Goal: Information Seeking & Learning: Learn about a topic

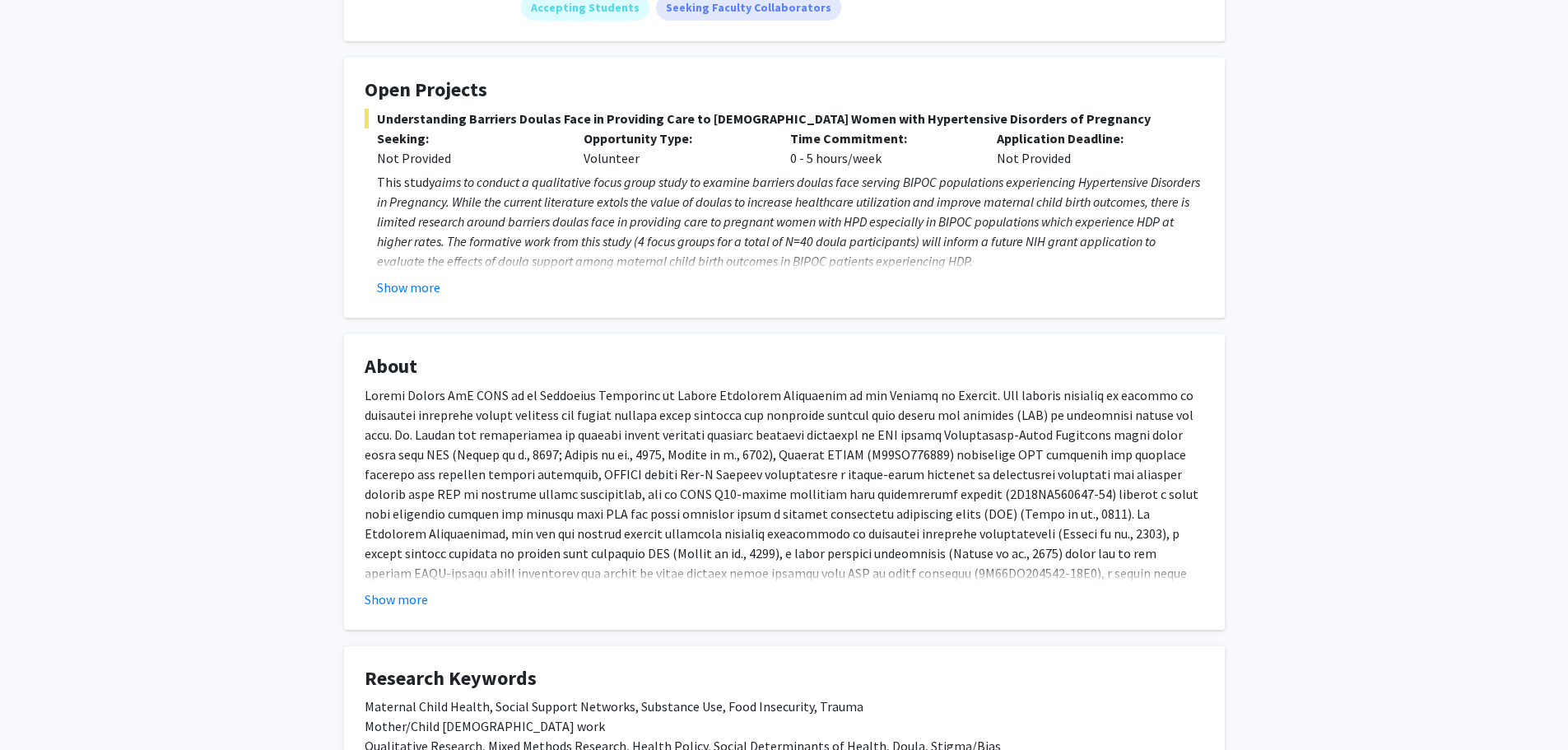
scroll to position [266, 0]
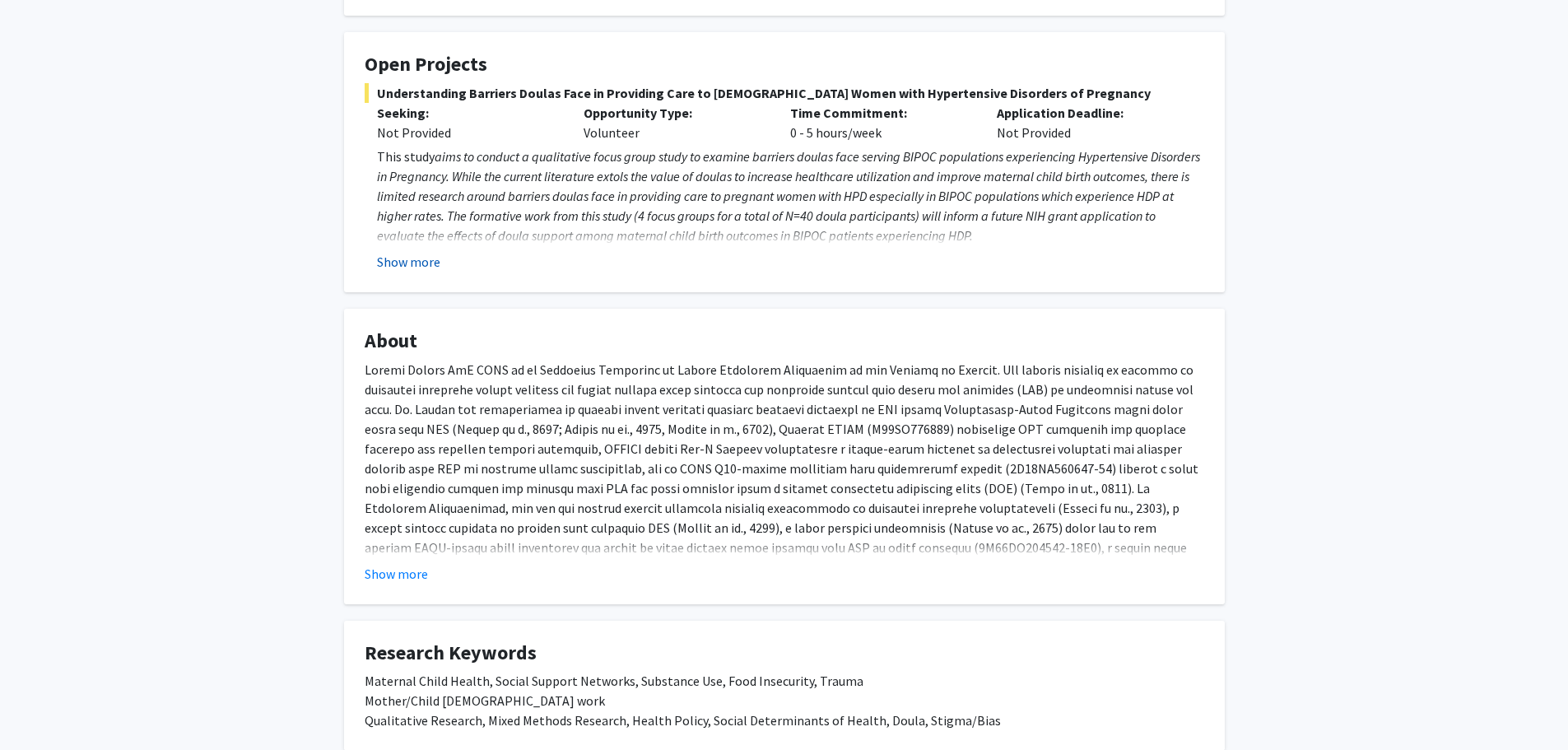
click at [414, 253] on button "Show more" at bounding box center [409, 261] width 63 height 20
click at [391, 263] on button "Show less" at bounding box center [404, 261] width 55 height 20
click at [410, 568] on button "Show more" at bounding box center [396, 574] width 63 height 20
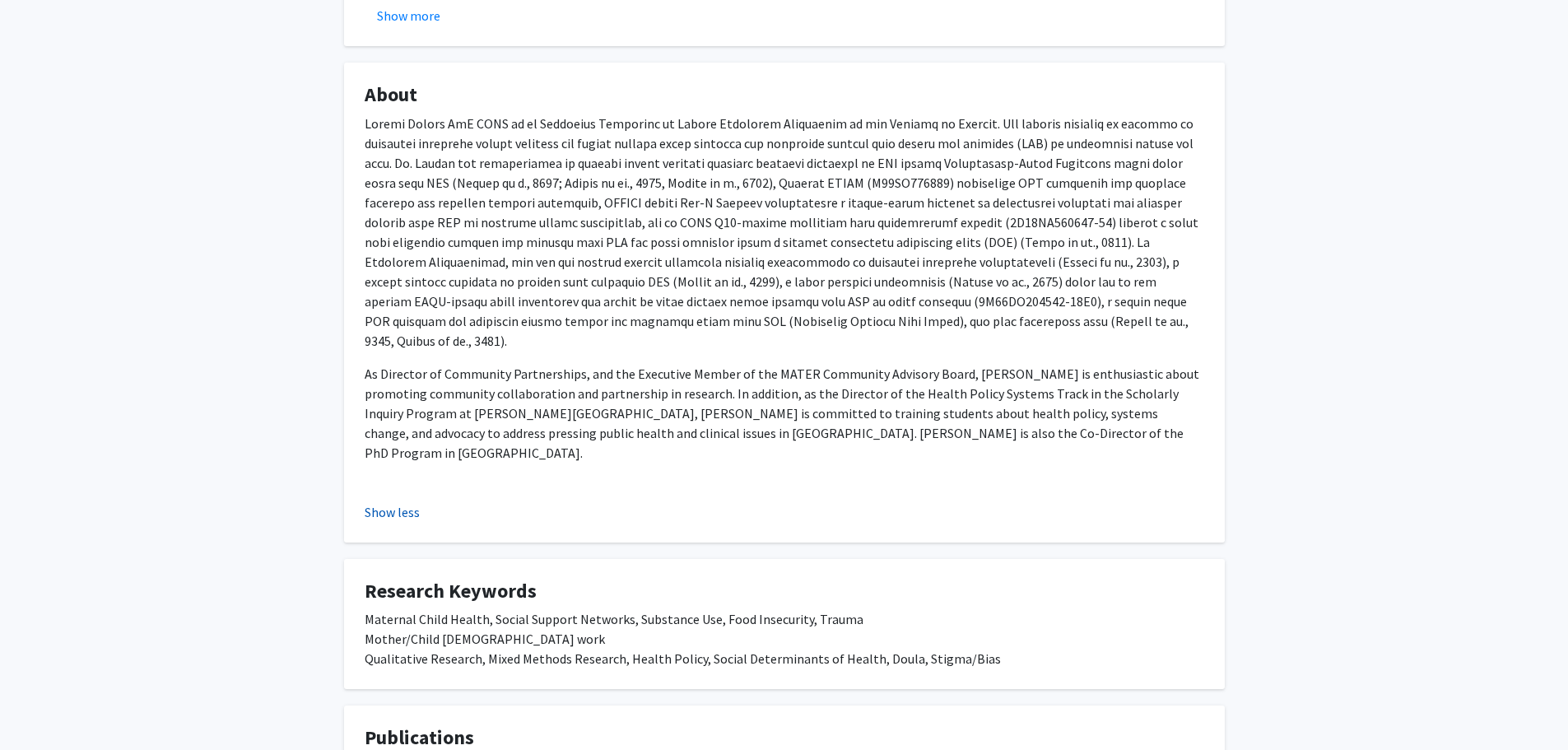
scroll to position [513, 0]
click at [398, 501] on button "Show less" at bounding box center [392, 511] width 55 height 20
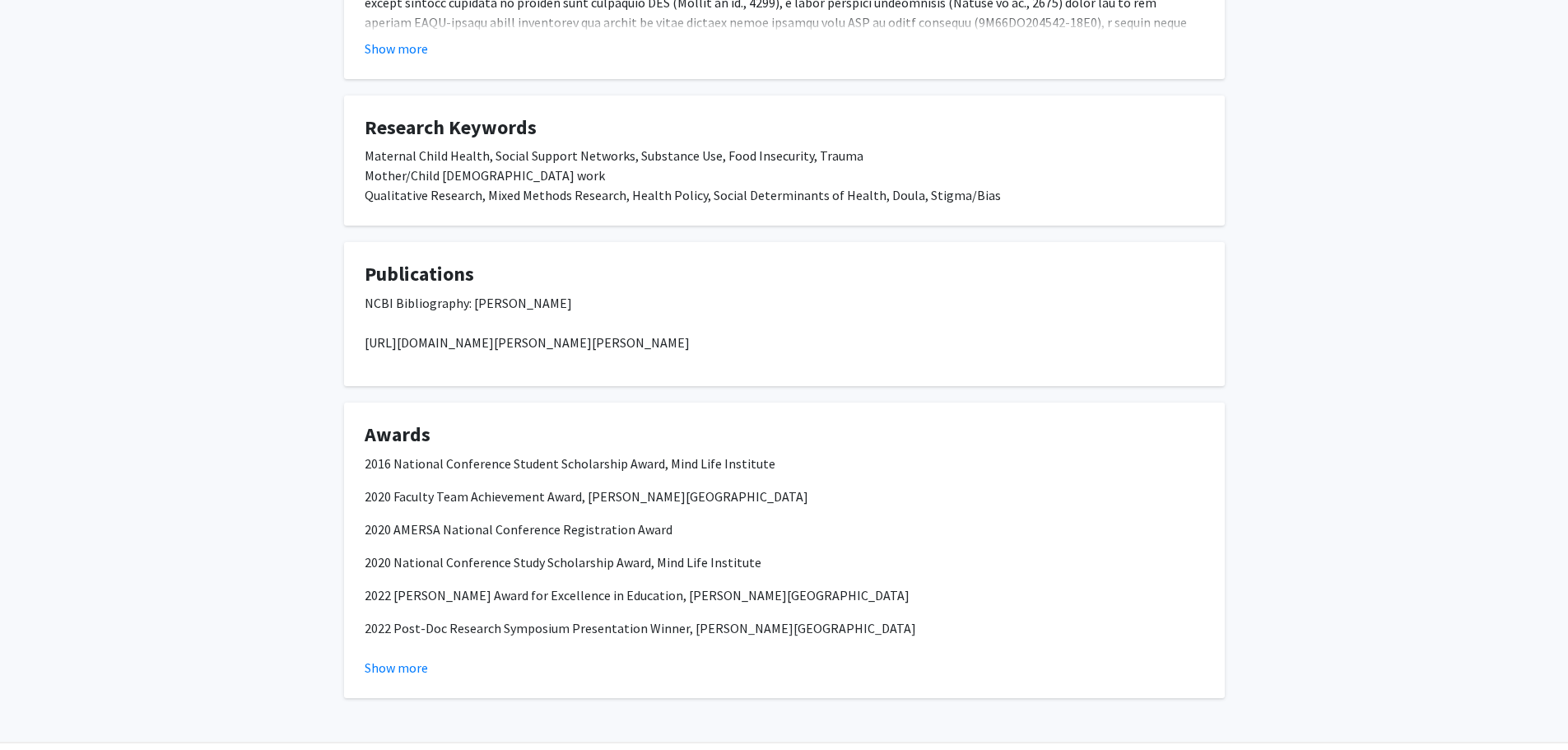
scroll to position [842, 0]
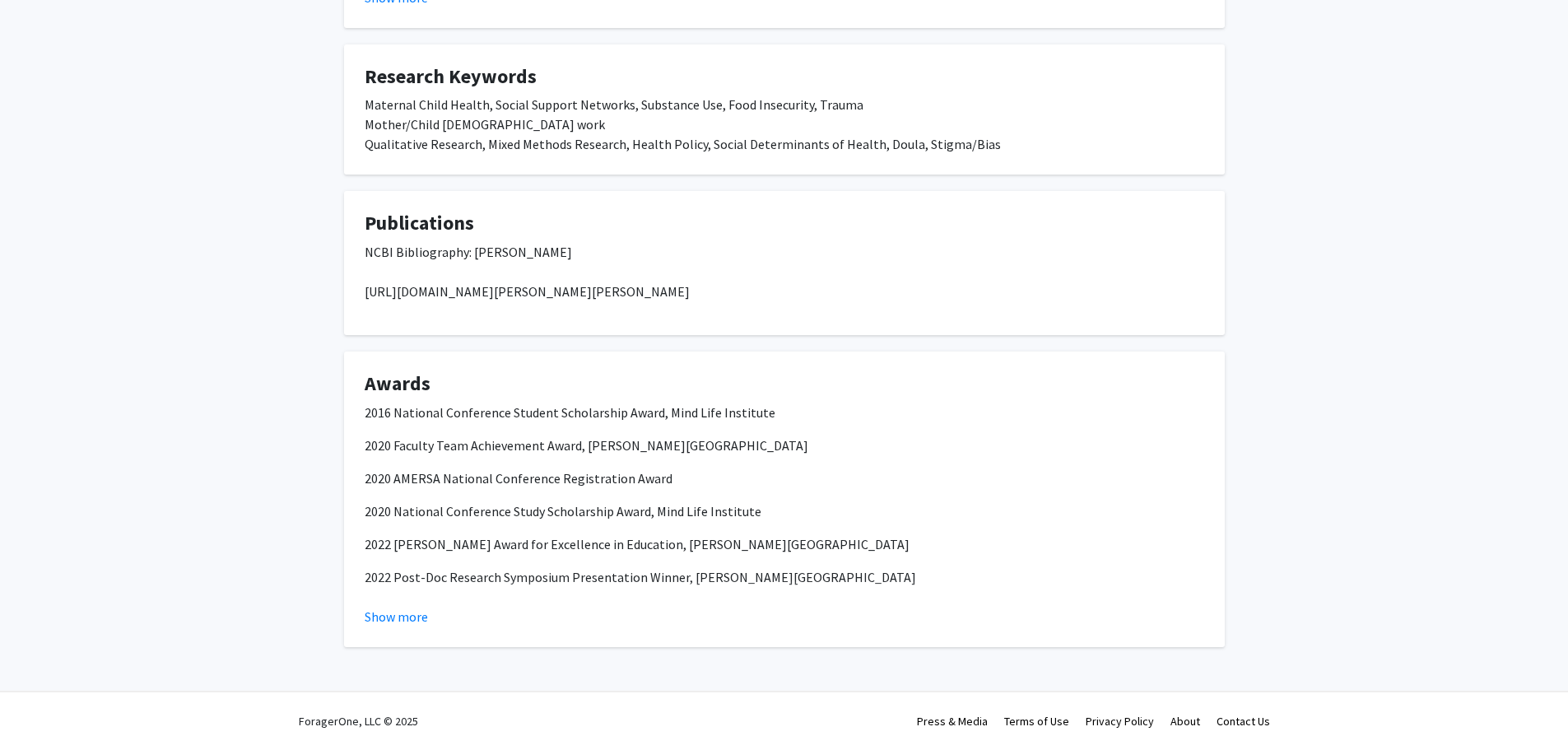
drag, startPoint x: 822, startPoint y: 291, endPoint x: 362, endPoint y: 297, distance: 460.0
click at [362, 297] on fg-card "Publications NCBI Bibliography: Meghan Gannon https://www.ncbi.nlm.nih.gov/mync…" at bounding box center [784, 262] width 881 height 144
copy p "https://www.ncbi.nlm.nih.gov/myncbi/meghan.gannon.2/bibliography/public/"
click at [1082, 432] on div "2016 National Conference Student Scholarship Award, Mind Life Institute 2020 Fa…" at bounding box center [784, 527] width 840 height 251
click at [397, 618] on button "Show more" at bounding box center [396, 617] width 63 height 20
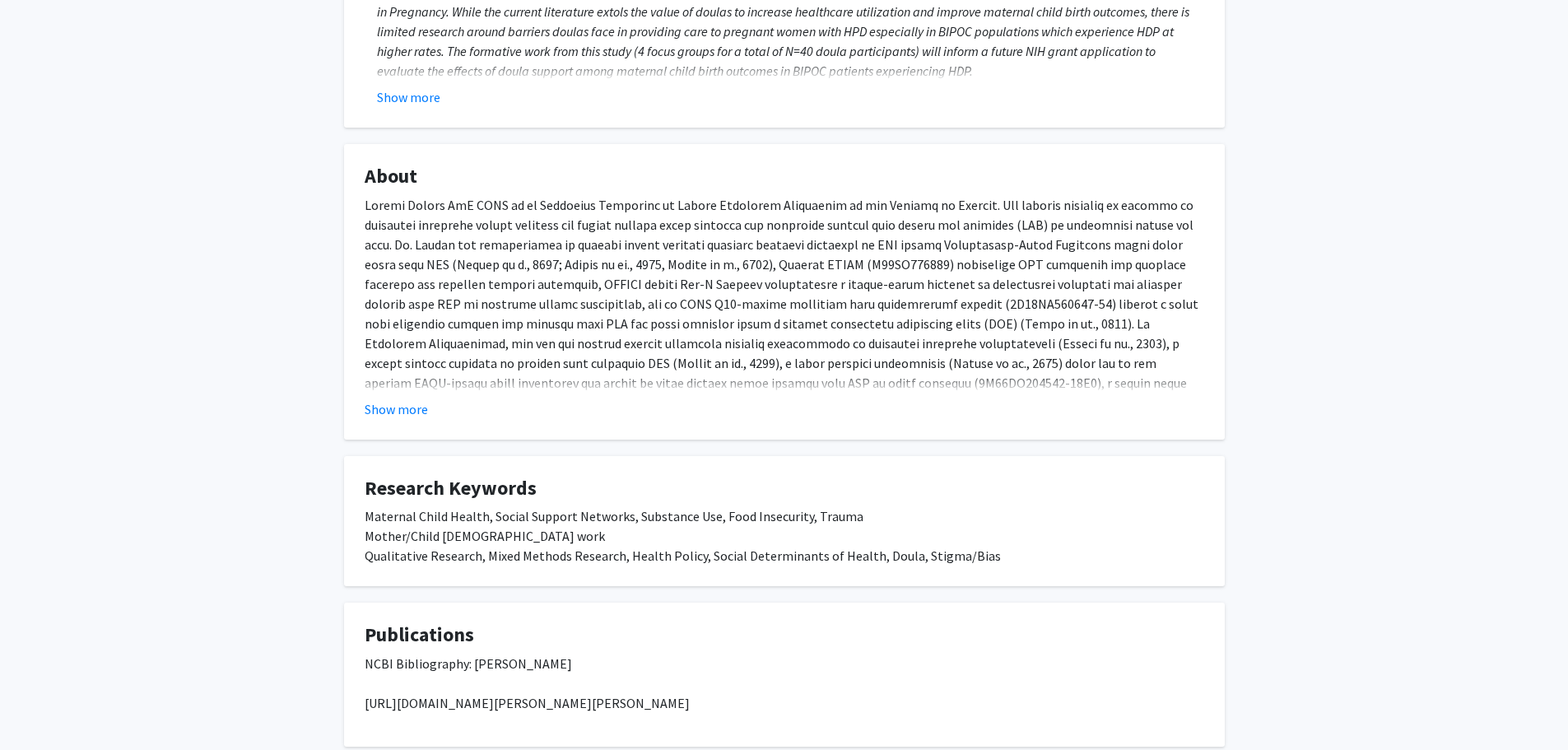
scroll to position [401, 0]
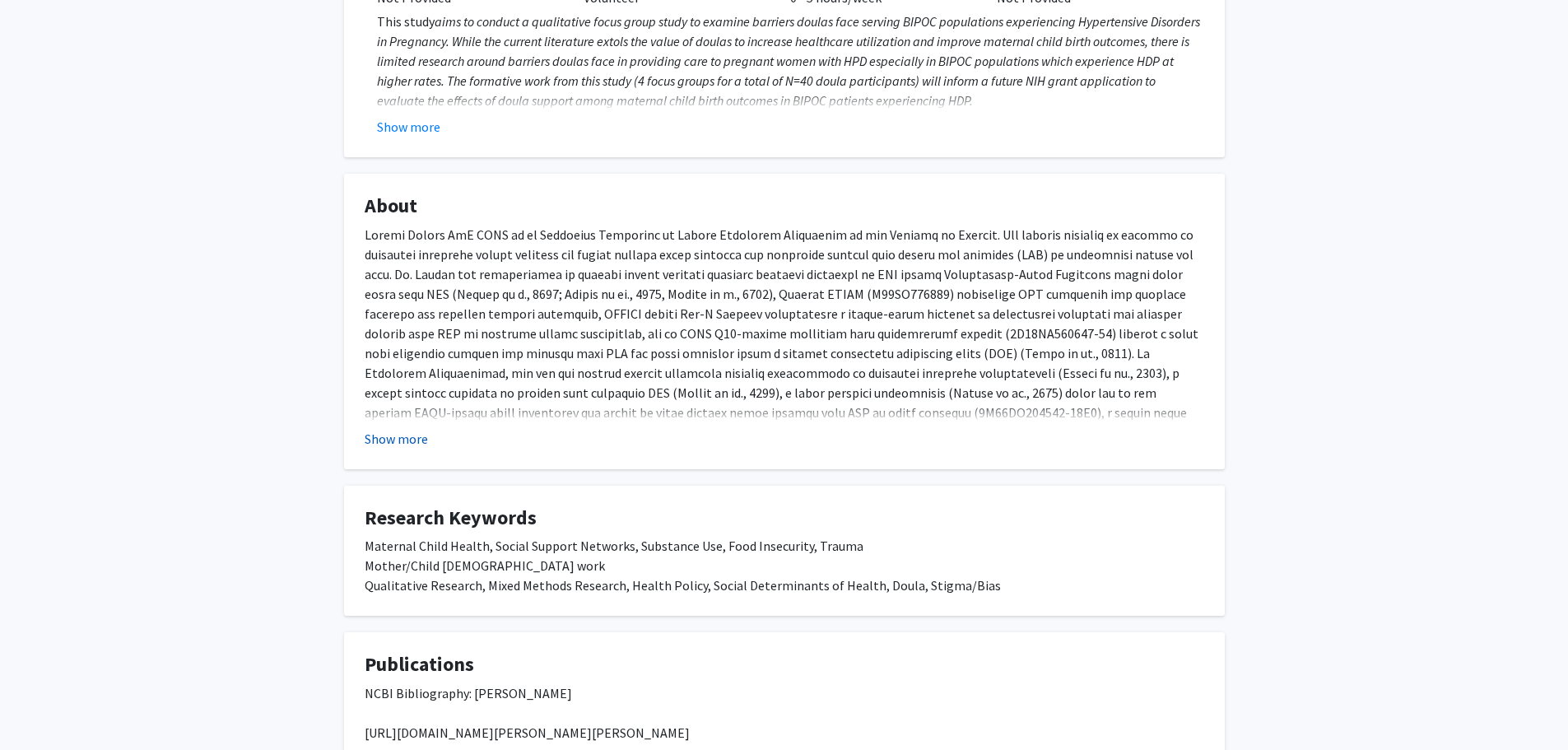
click at [418, 442] on button "Show more" at bounding box center [396, 439] width 63 height 20
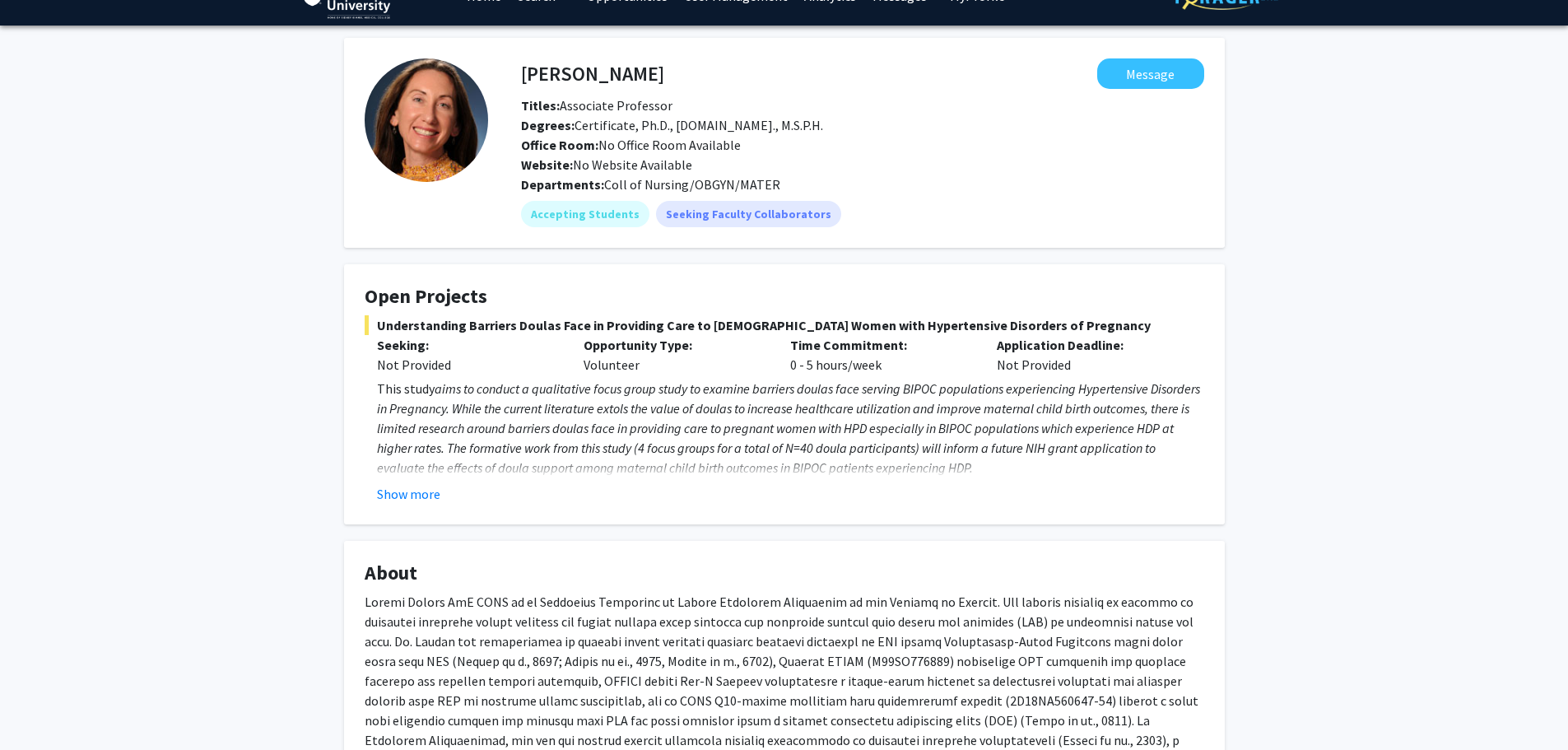
scroll to position [0, 0]
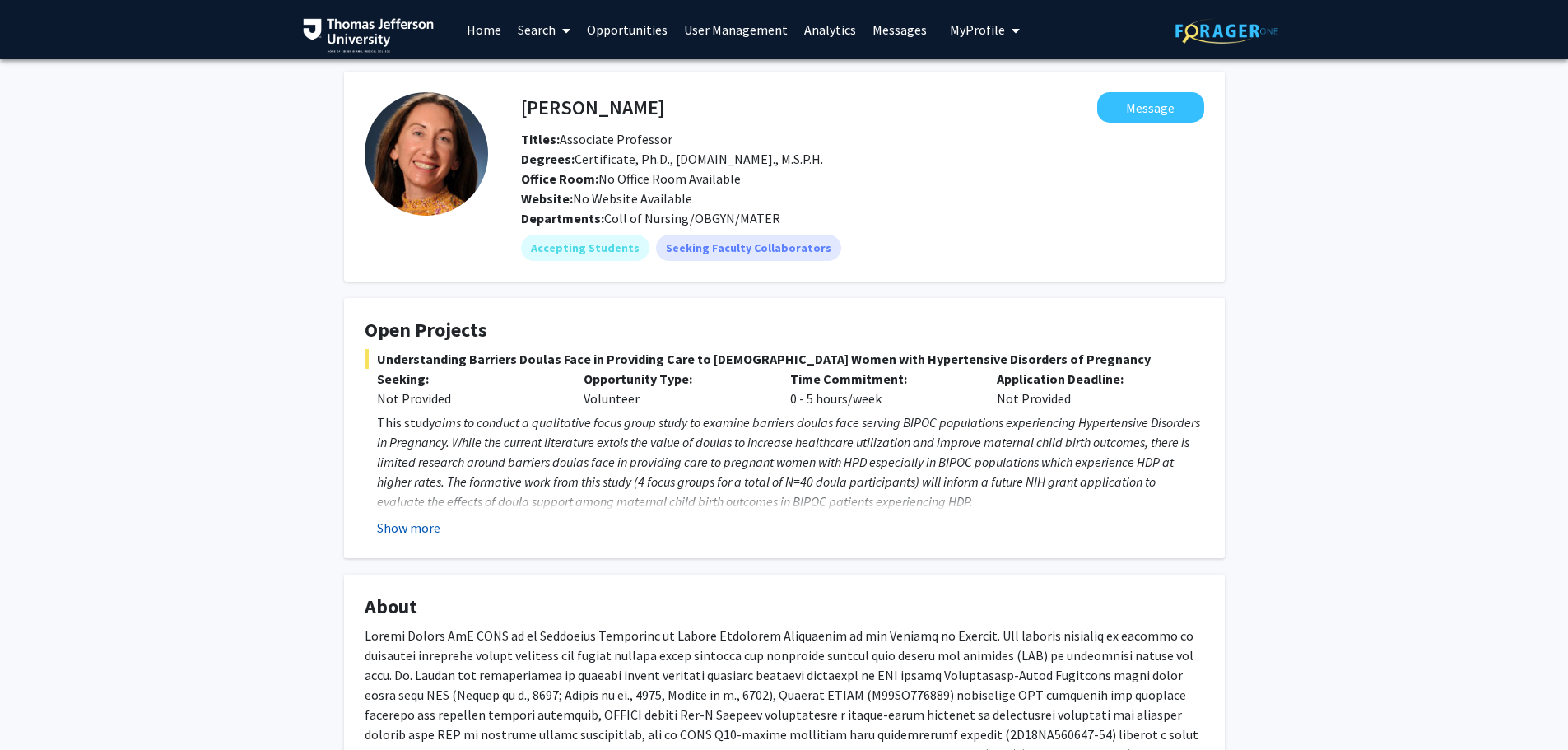
click at [415, 526] on button "Show more" at bounding box center [409, 527] width 63 height 20
